Goal: Information Seeking & Learning: Learn about a topic

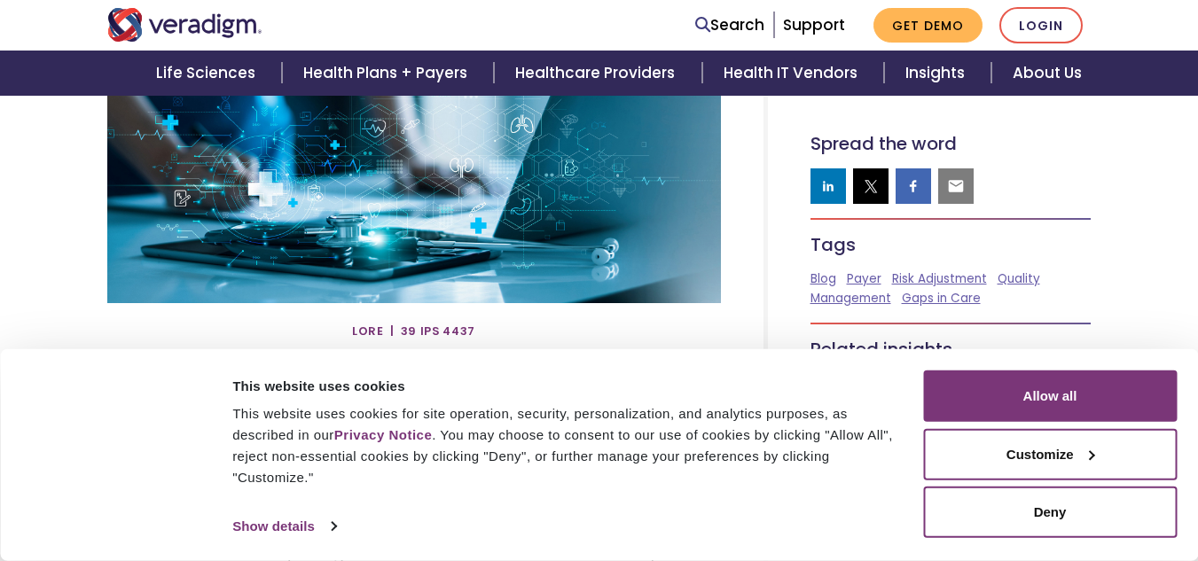
scroll to position [798, 0]
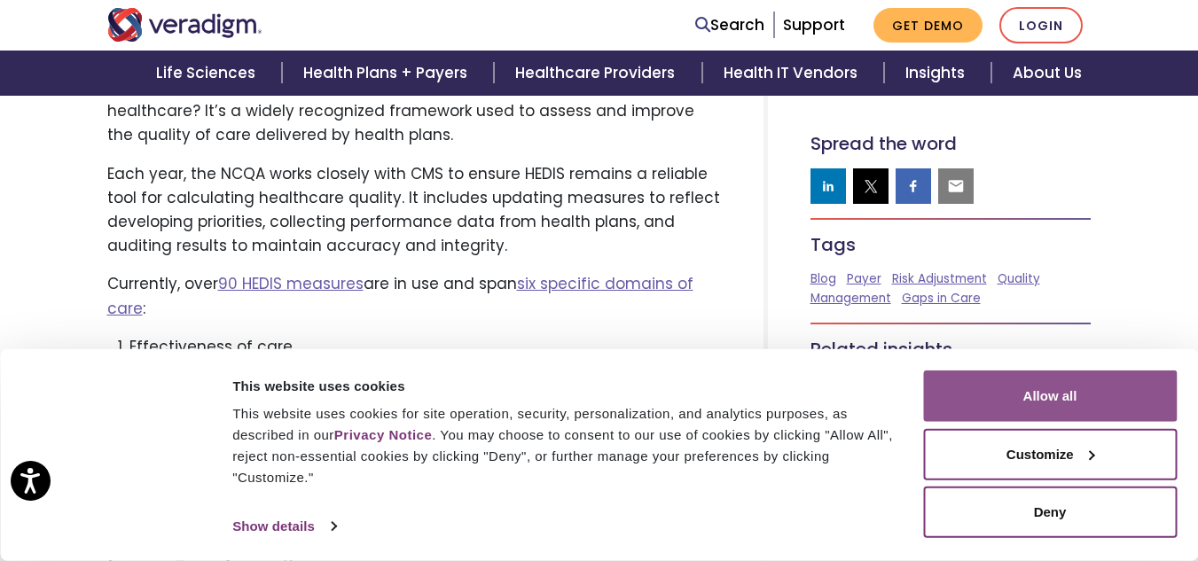
click at [1076, 380] on button "Allow all" at bounding box center [1050, 396] width 254 height 51
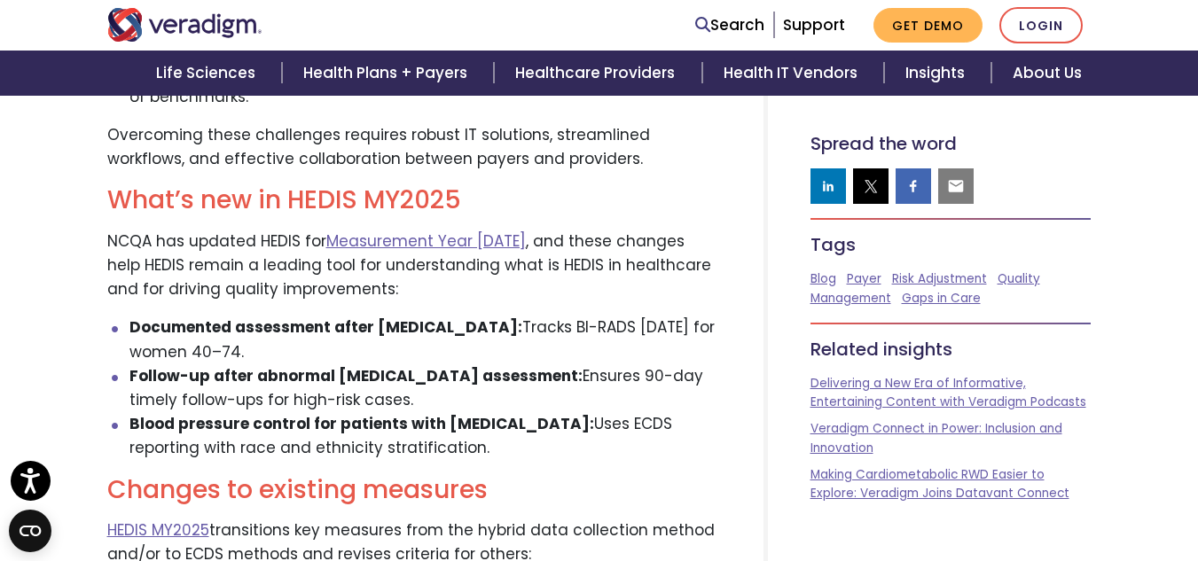
scroll to position [2039, 0]
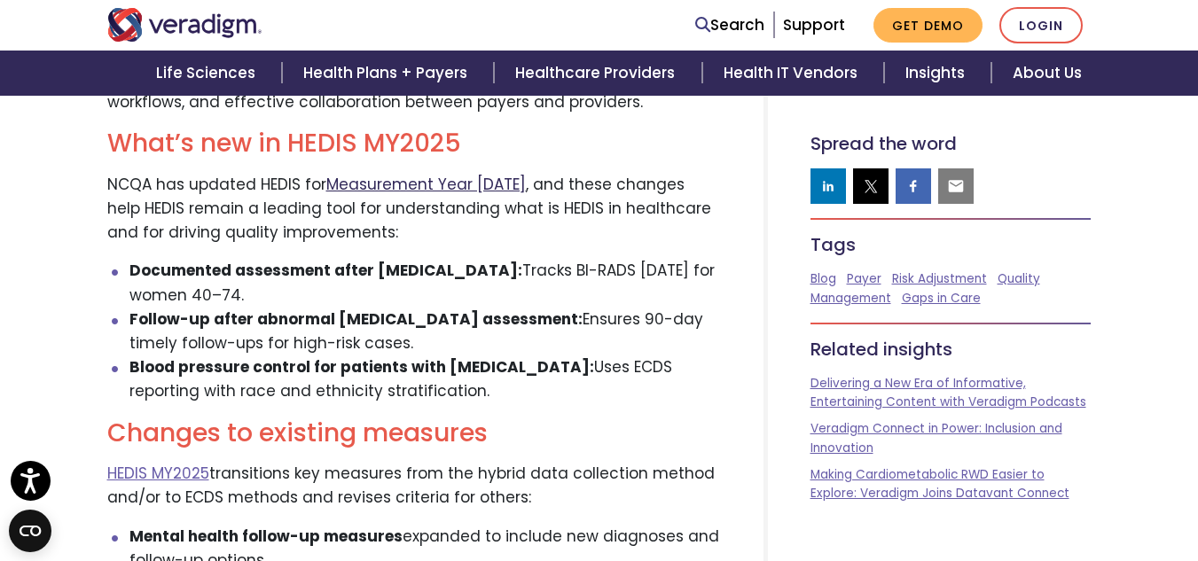
click at [420, 184] on link "Measurement Year 2025" at bounding box center [425, 184] width 199 height 21
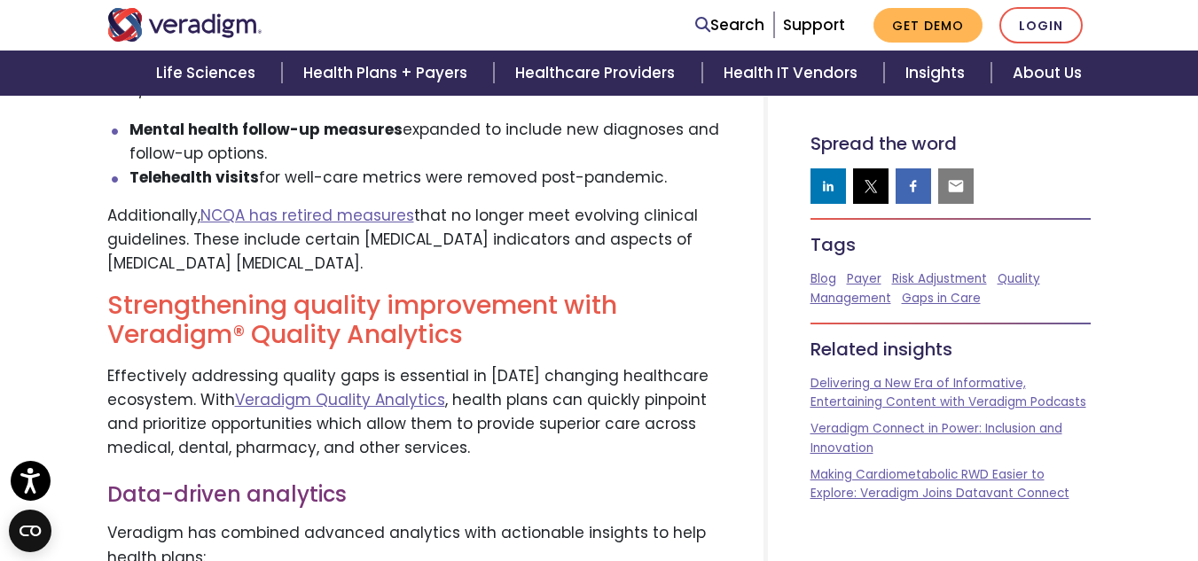
scroll to position [2482, 0]
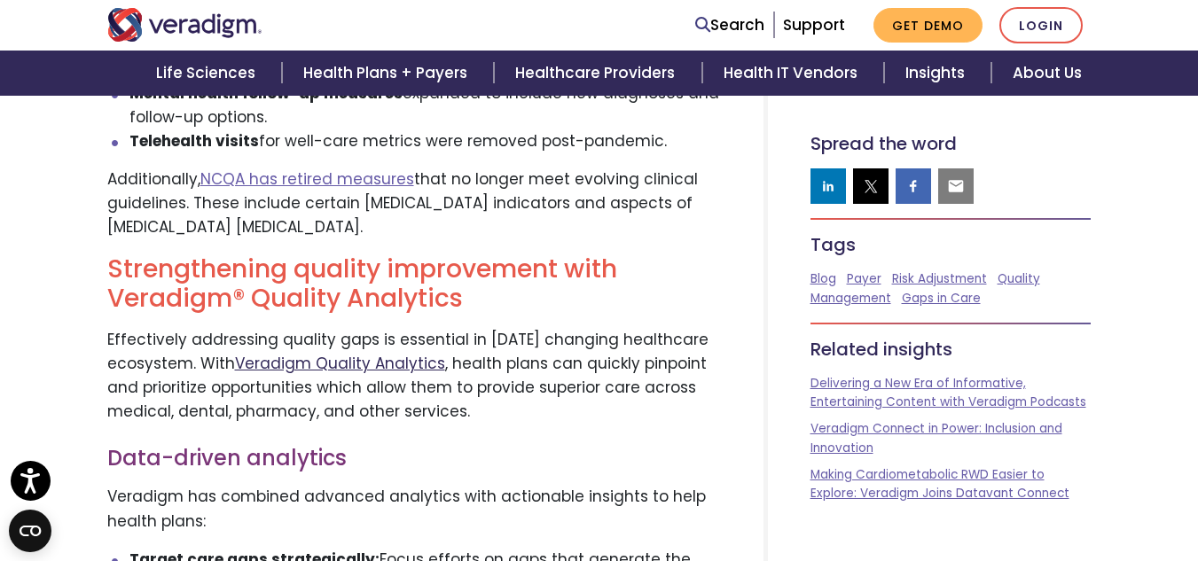
click at [332, 356] on link "Veradigm Quality Analytics" at bounding box center [340, 363] width 210 height 21
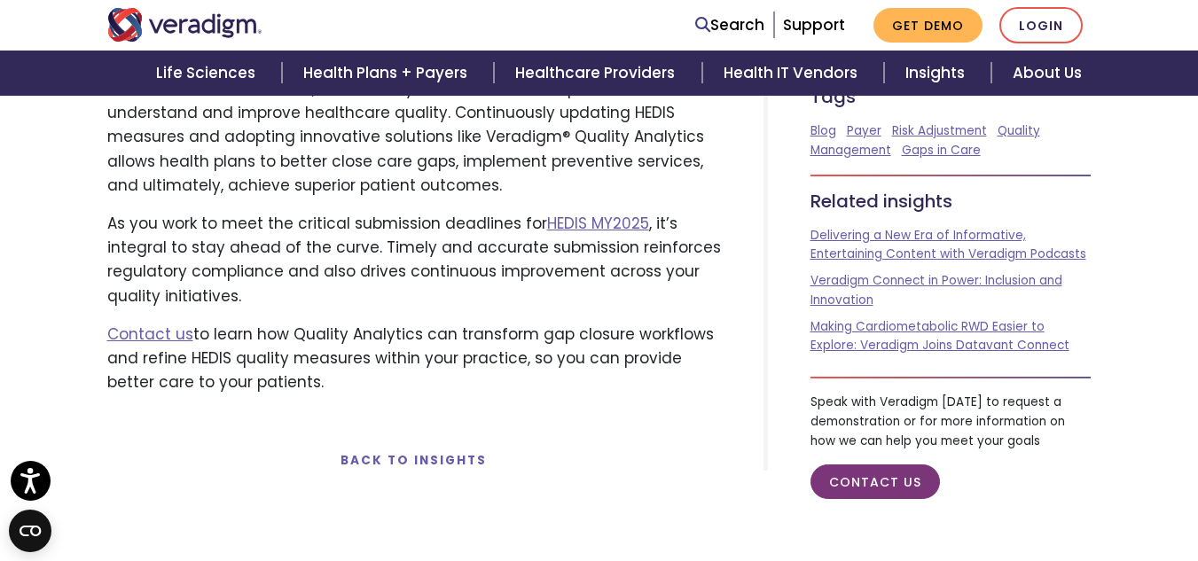
scroll to position [3726, 0]
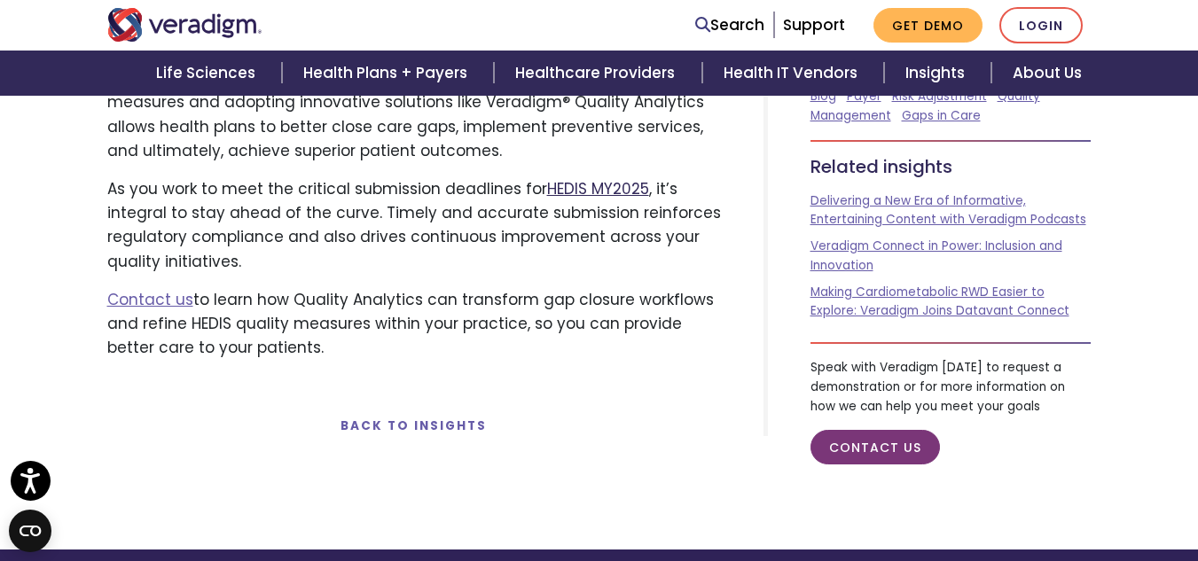
click at [586, 188] on link "HEDIS MY2025" at bounding box center [598, 188] width 102 height 21
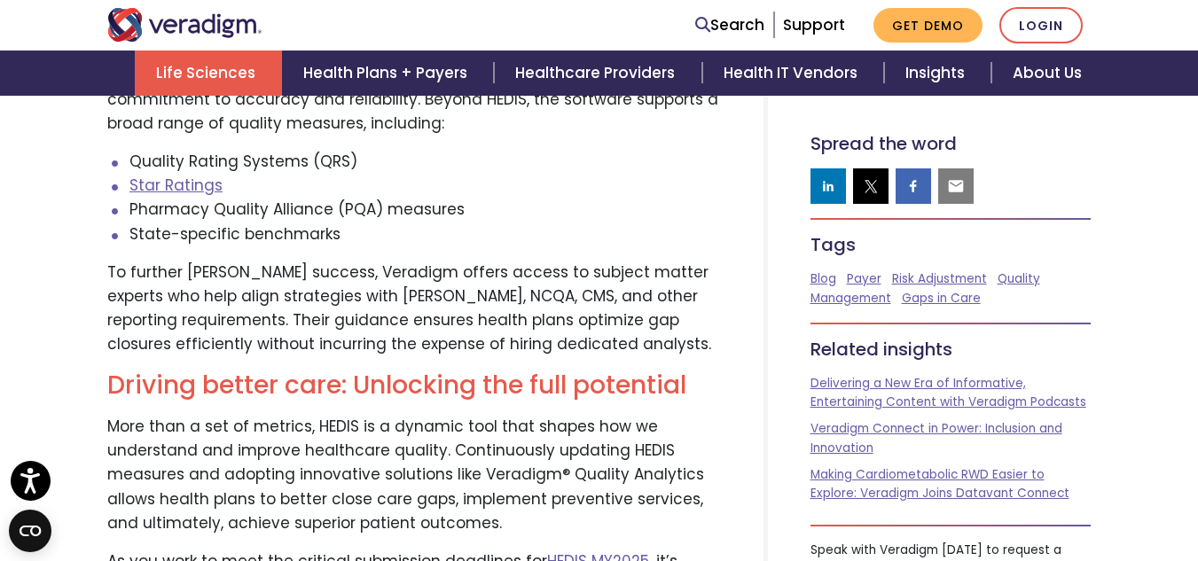
scroll to position [3194, 0]
